Goal: Information Seeking & Learning: Learn about a topic

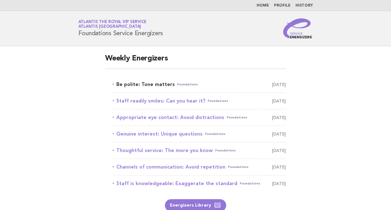
click at [152, 84] on link "Be polite: Tone matters Foundations [DATE]" at bounding box center [199, 84] width 173 height 9
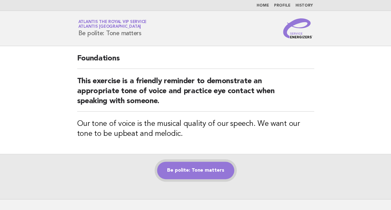
click at [210, 168] on link "Be polite: Tone matters" at bounding box center [195, 169] width 77 height 17
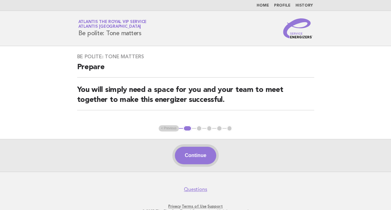
click at [200, 151] on button "Continue" at bounding box center [195, 154] width 41 height 17
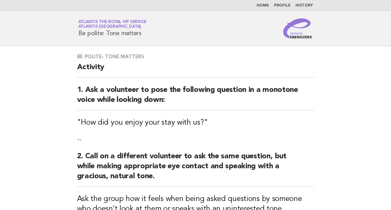
click at [262, 3] on li "Home" at bounding box center [263, 5] width 12 height 5
click at [260, 5] on link "Home" at bounding box center [263, 6] width 12 height 4
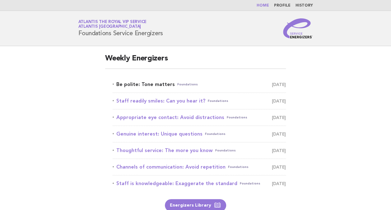
click at [140, 84] on link "Be polite: Tone matters Foundations September 20" at bounding box center [199, 84] width 173 height 9
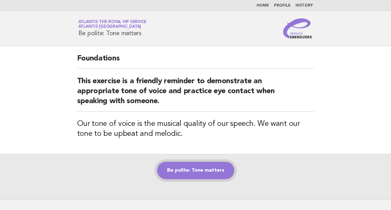
click at [208, 168] on link "Be polite: Tone matters" at bounding box center [195, 169] width 77 height 17
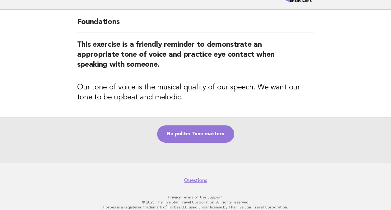
scroll to position [43, 0]
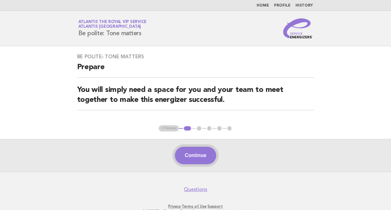
click at [197, 151] on button "Continue" at bounding box center [195, 154] width 41 height 17
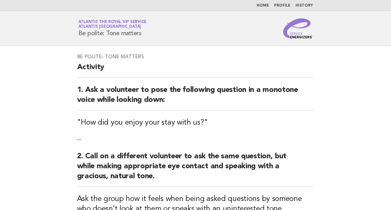
scroll to position [118, 0]
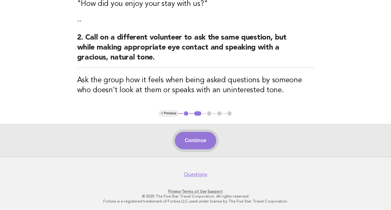
click at [196, 133] on button "Continue" at bounding box center [195, 140] width 41 height 17
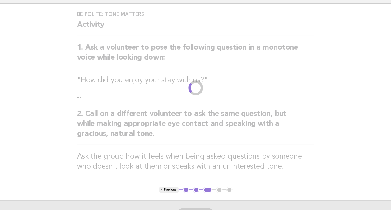
scroll to position [0, 0]
